Goal: Task Accomplishment & Management: Complete application form

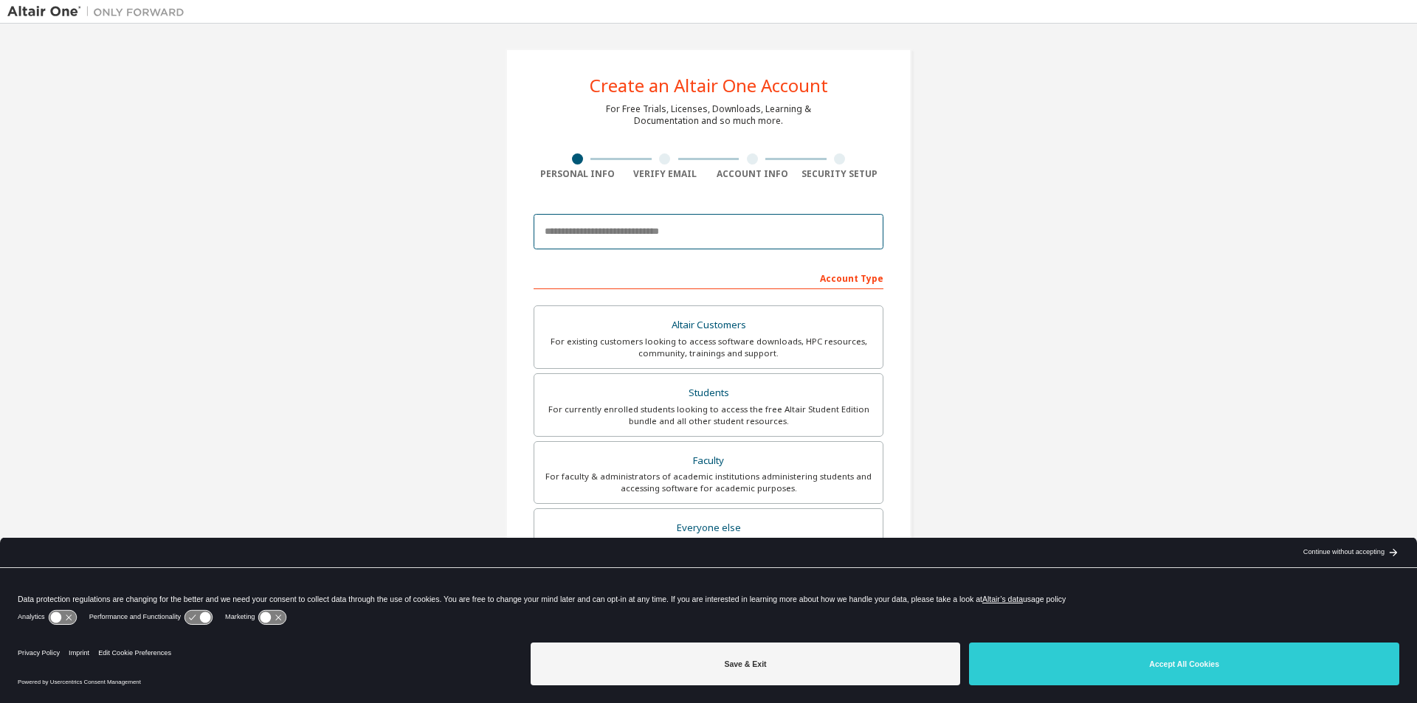
click at [729, 237] on input "email" at bounding box center [709, 231] width 350 height 35
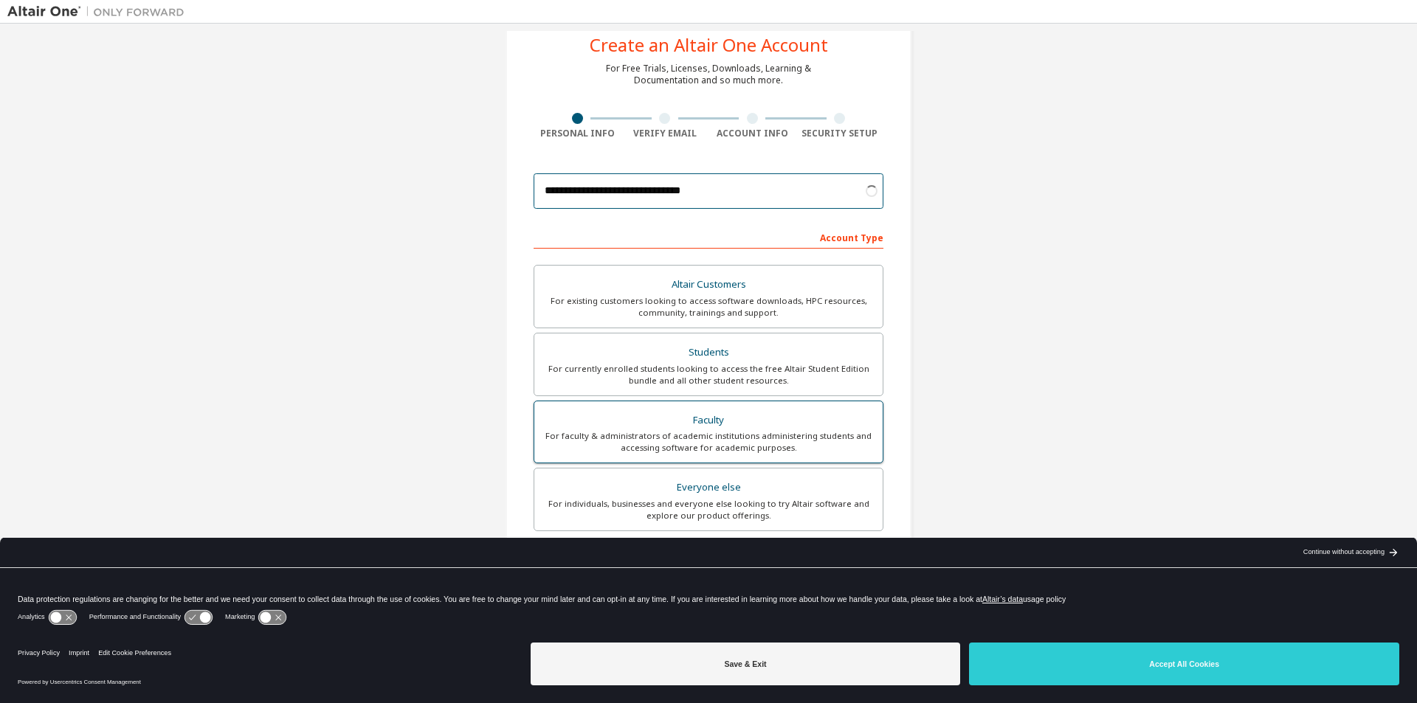
scroll to position [74, 0]
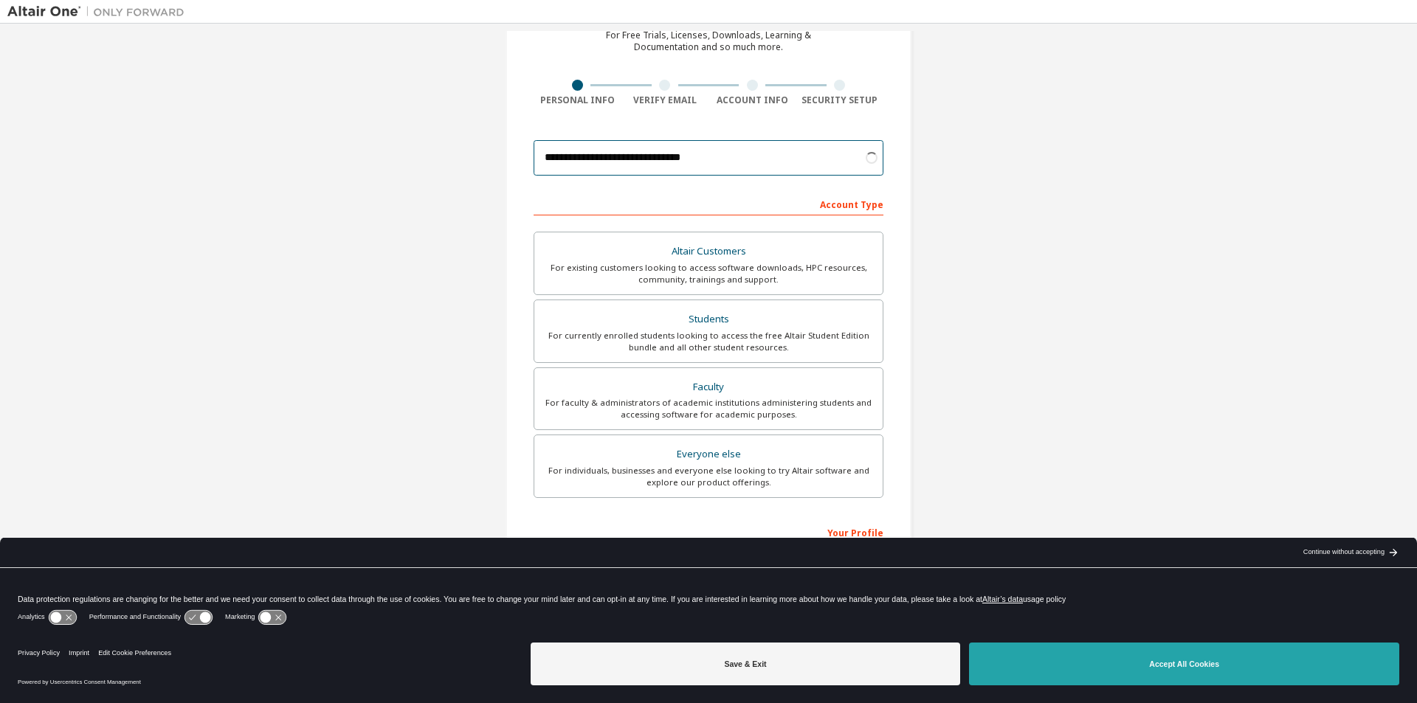
type input "**********"
click at [1142, 656] on button "Accept All Cookies" at bounding box center [1184, 664] width 430 height 43
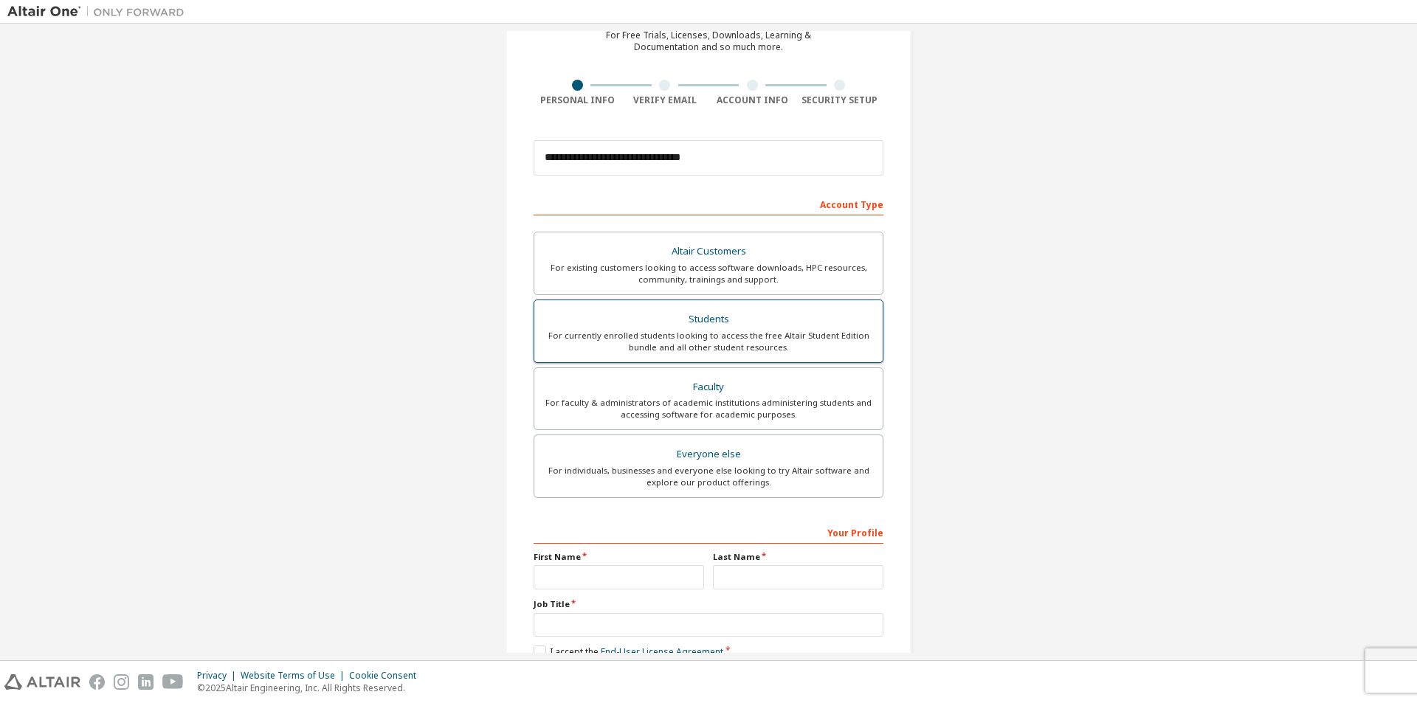
click at [754, 332] on div "For currently enrolled students looking to access the free Altair Student Editi…" at bounding box center [708, 342] width 331 height 24
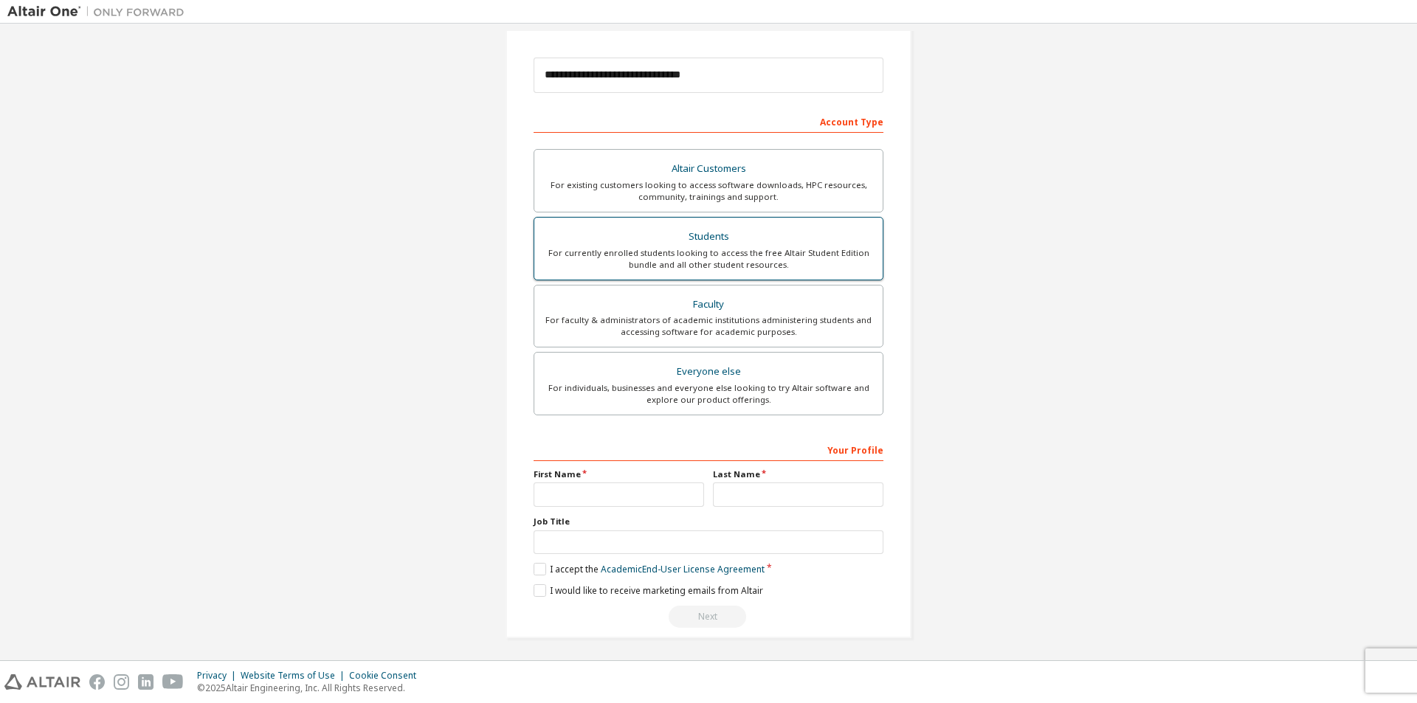
scroll to position [159, 0]
click at [592, 490] on input "text" at bounding box center [619, 492] width 171 height 24
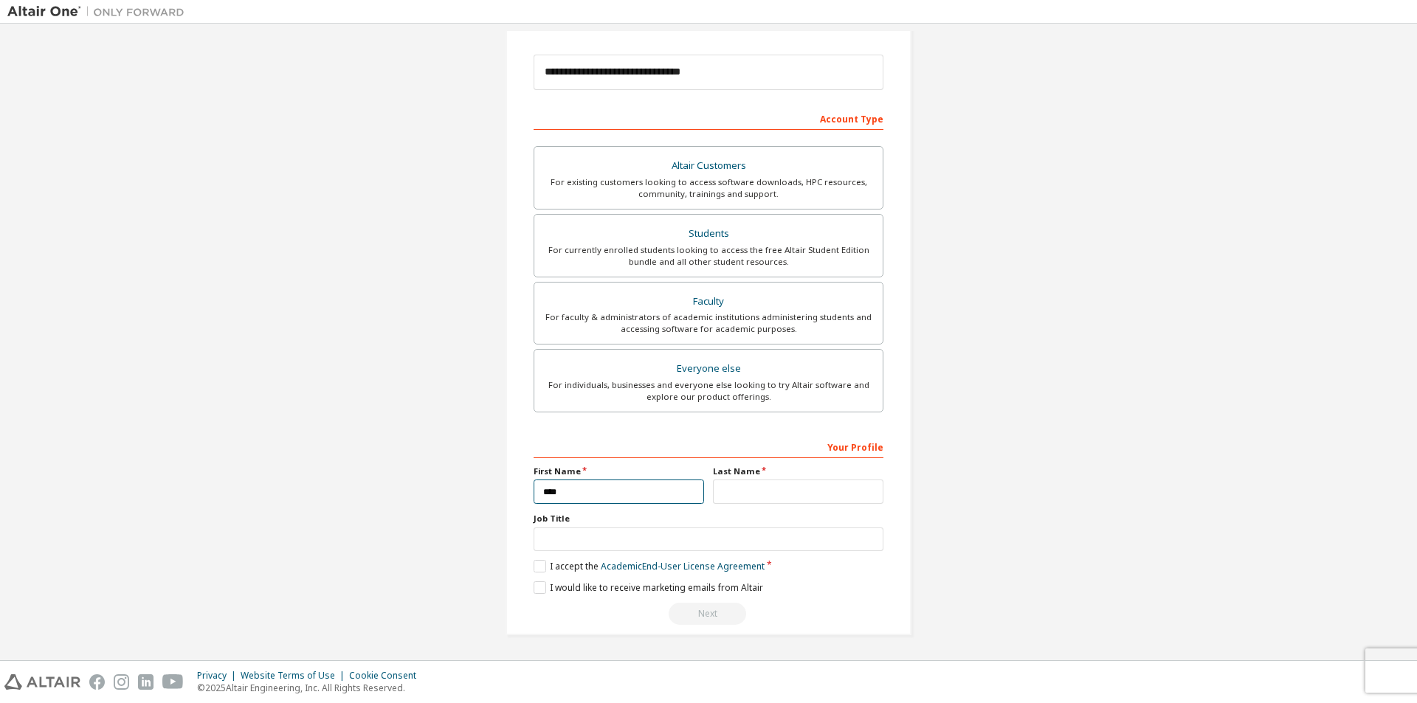
type input "****"
click at [821, 491] on input "text" at bounding box center [798, 492] width 171 height 24
type input "****"
click at [534, 565] on label "I accept the Academic End-User License Agreement" at bounding box center [649, 566] width 231 height 13
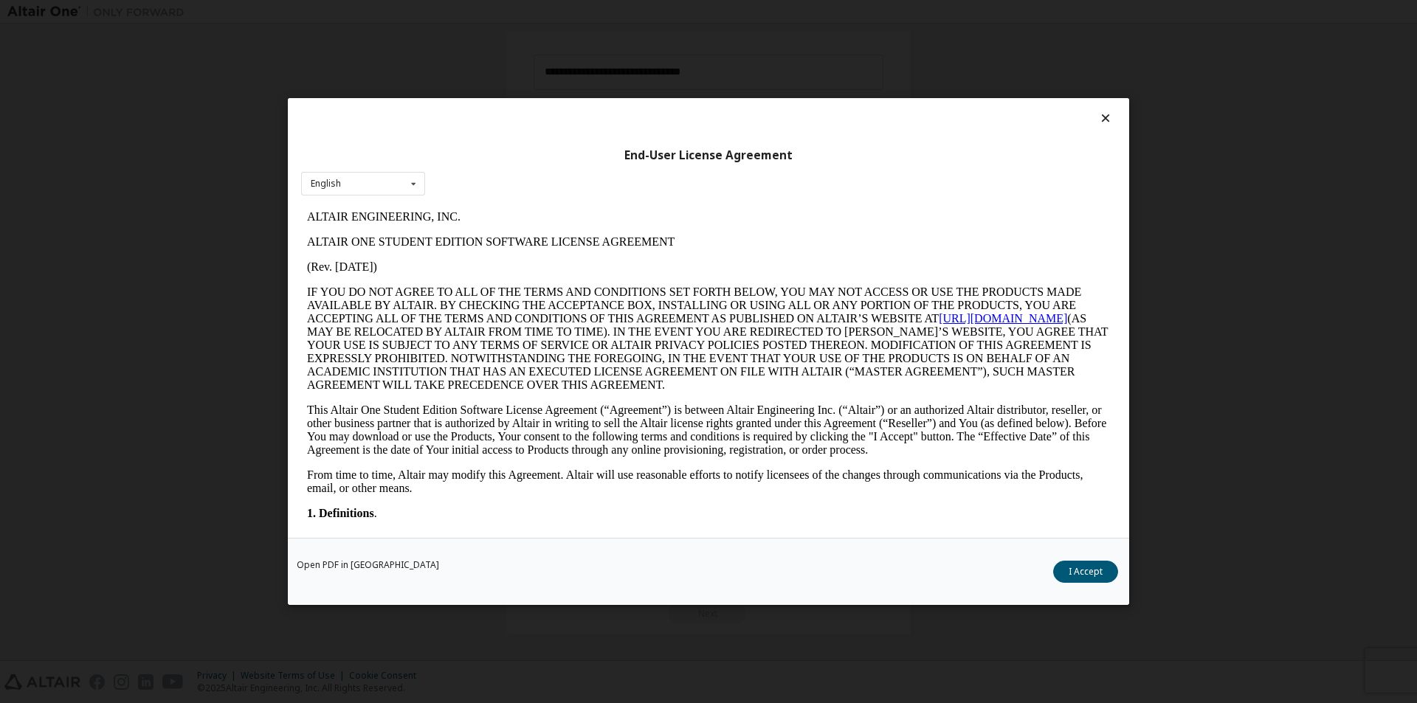
scroll to position [0, 0]
click at [1082, 567] on button "I Accept" at bounding box center [1085, 572] width 65 height 22
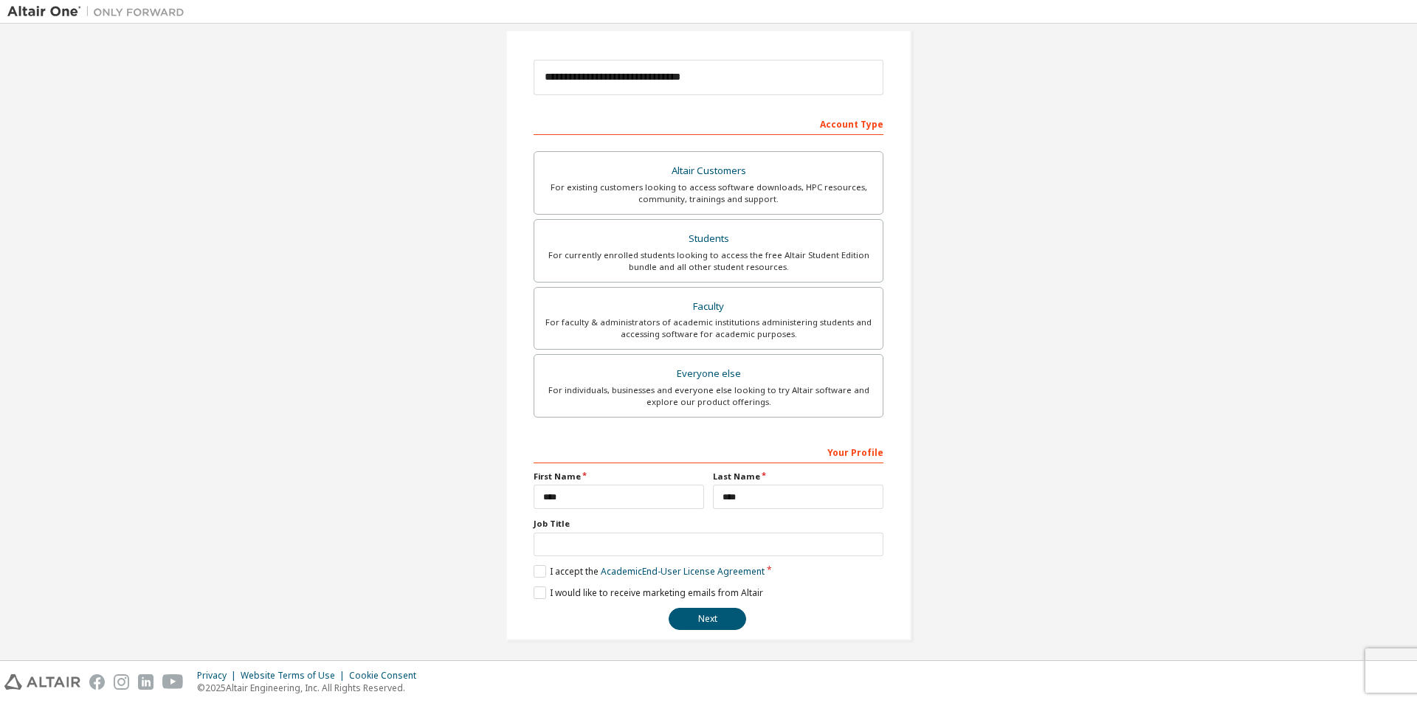
scroll to position [159, 0]
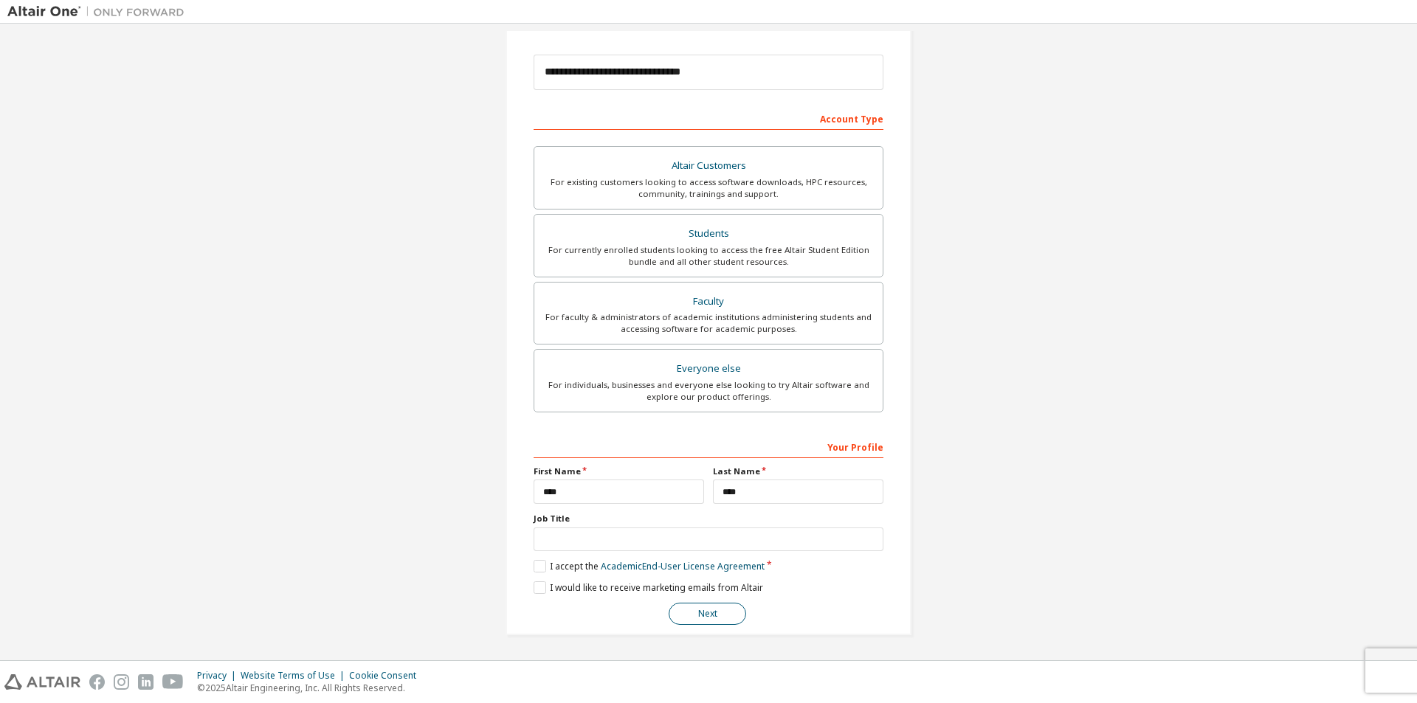
click at [734, 610] on button "Next" at bounding box center [708, 614] width 78 height 22
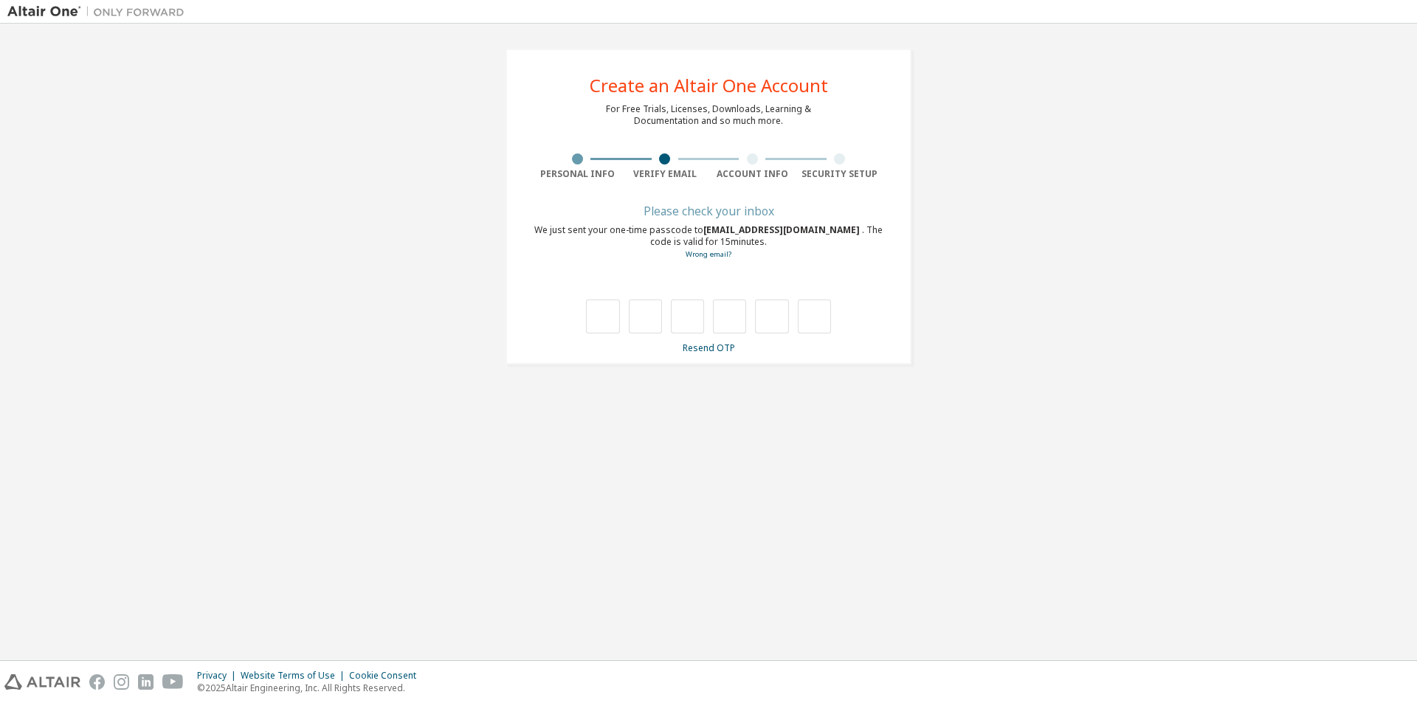
type input "*"
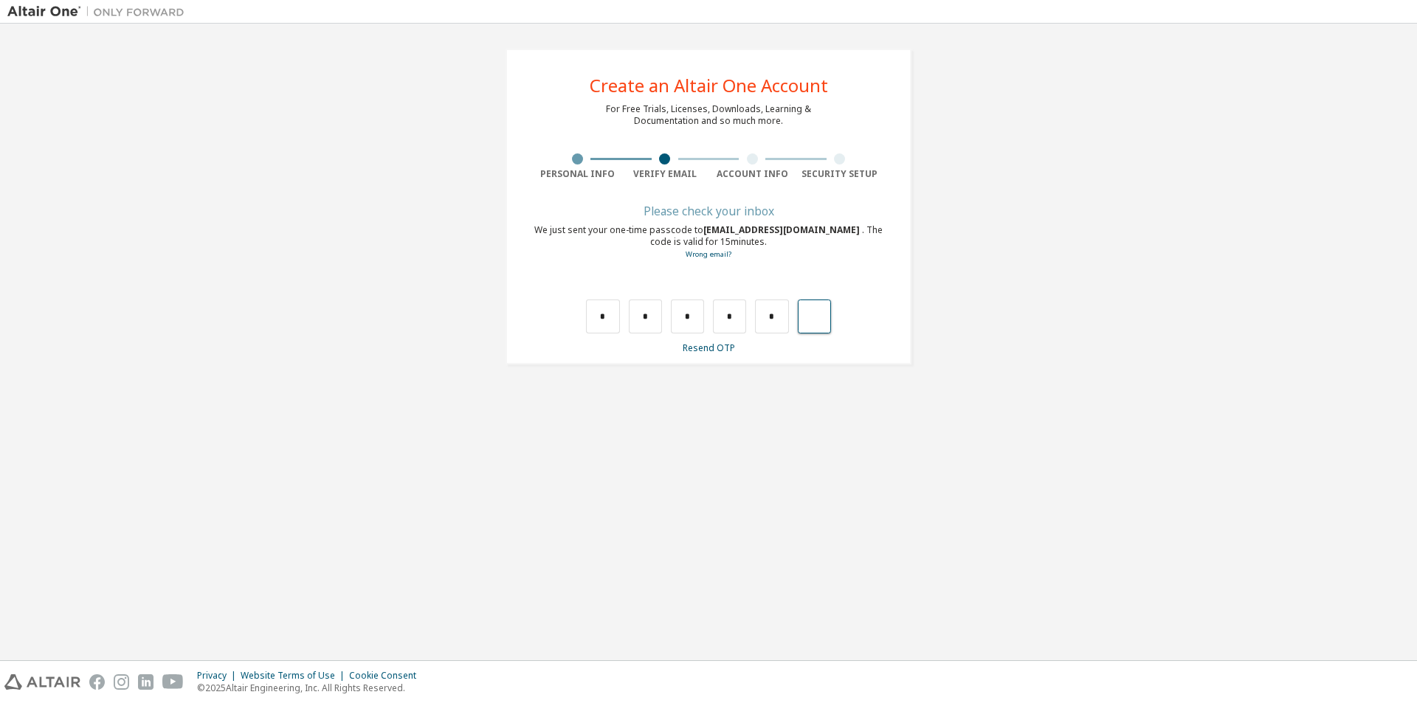
type input "*"
